Goal: Task Accomplishment & Management: Complete application form

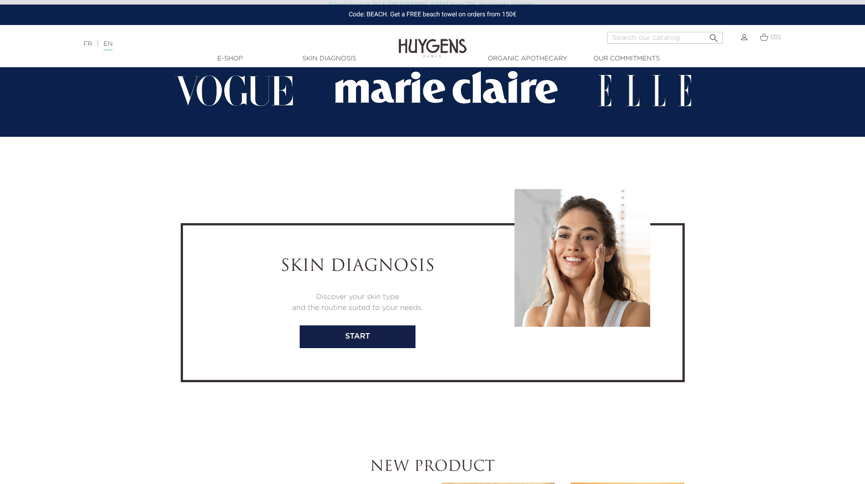
scroll to position [1879, 0]
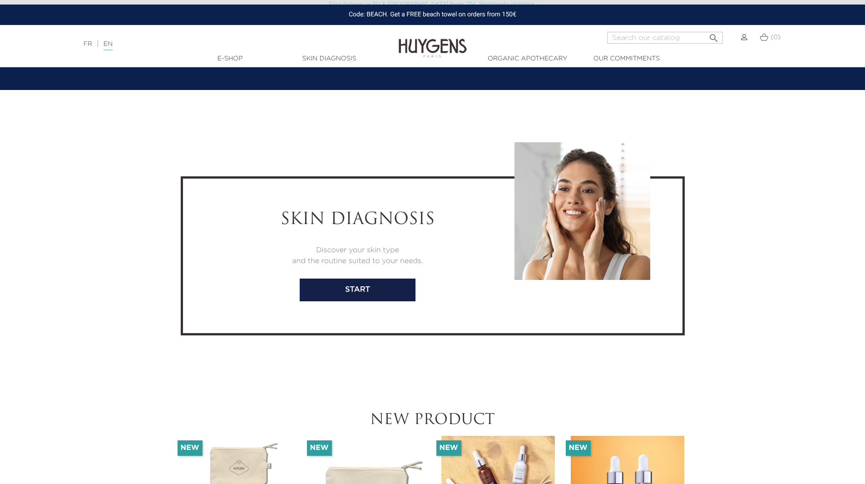
click at [742, 35] on img at bounding box center [744, 37] width 6 height 6
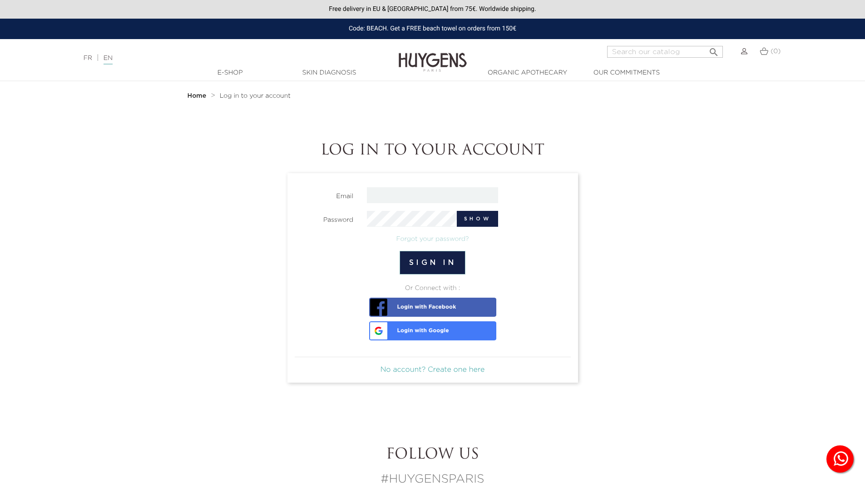
click at [447, 369] on link "No account? Create one here" at bounding box center [433, 369] width 104 height 7
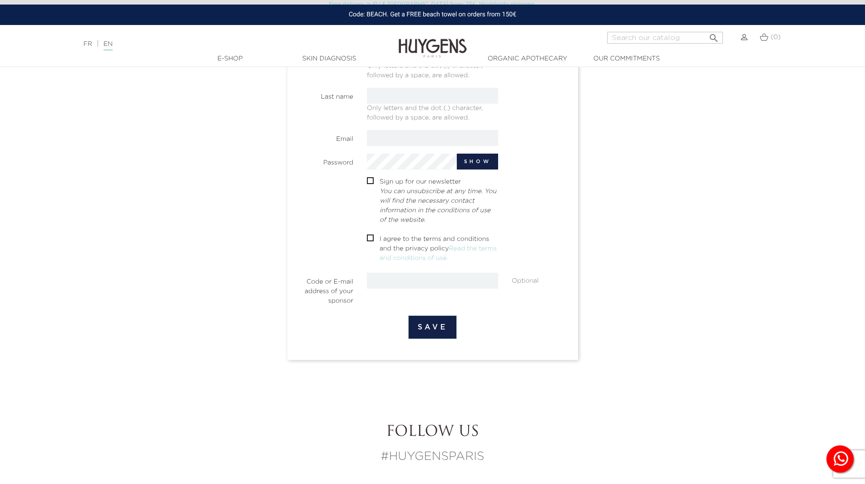
scroll to position [192, 0]
